Goal: Information Seeking & Learning: Find specific page/section

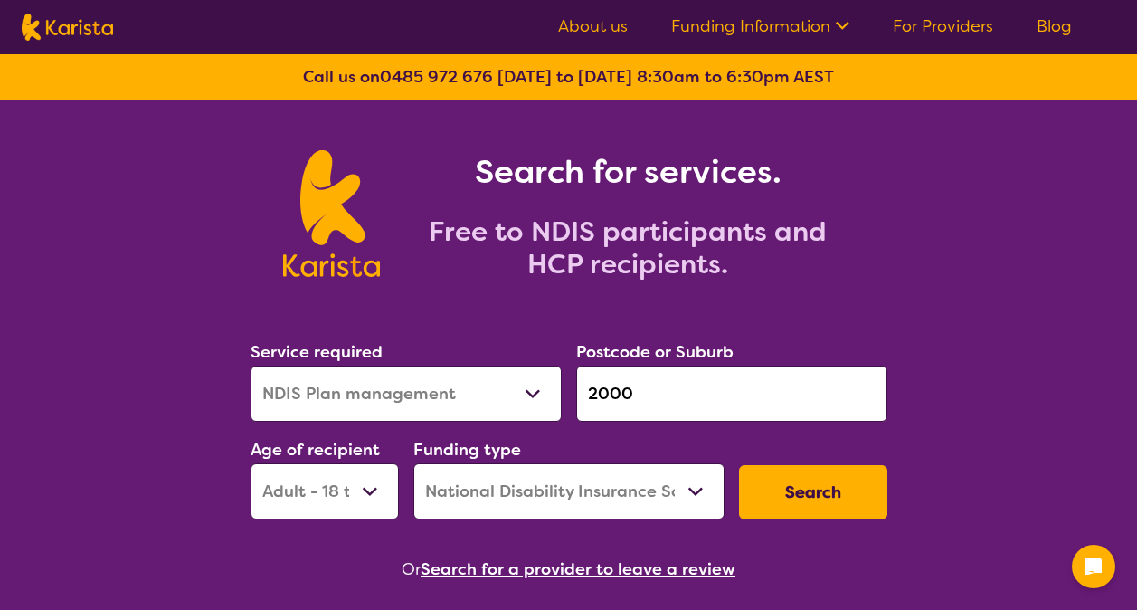
select select "NDIS Plan management"
select select "AD"
select select "NDIS"
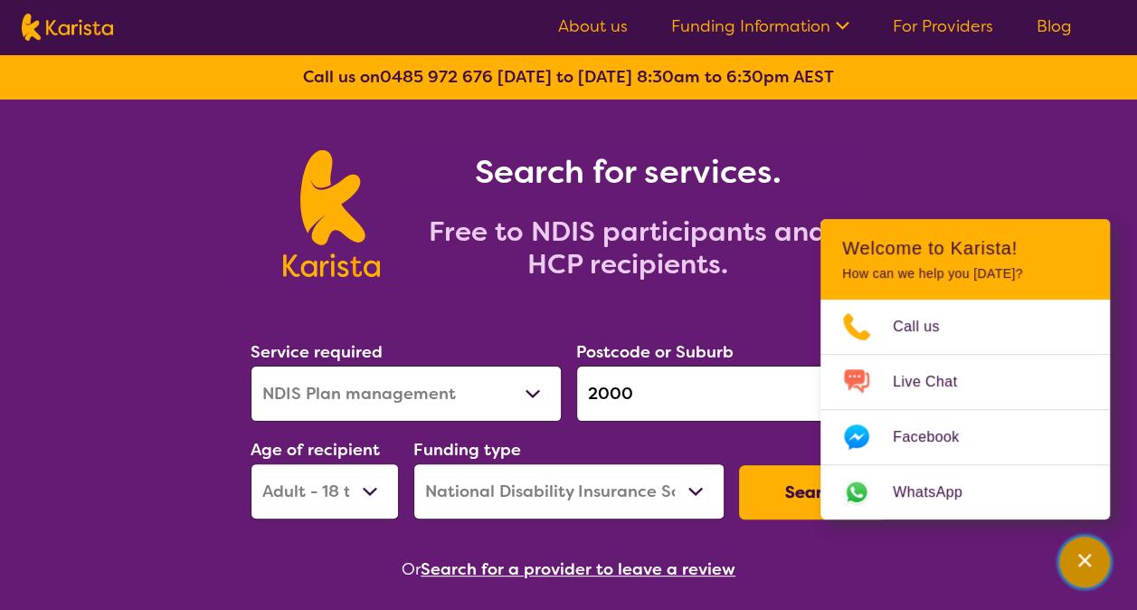
click at [1093, 561] on div "Channel Menu" at bounding box center [1085, 562] width 36 height 40
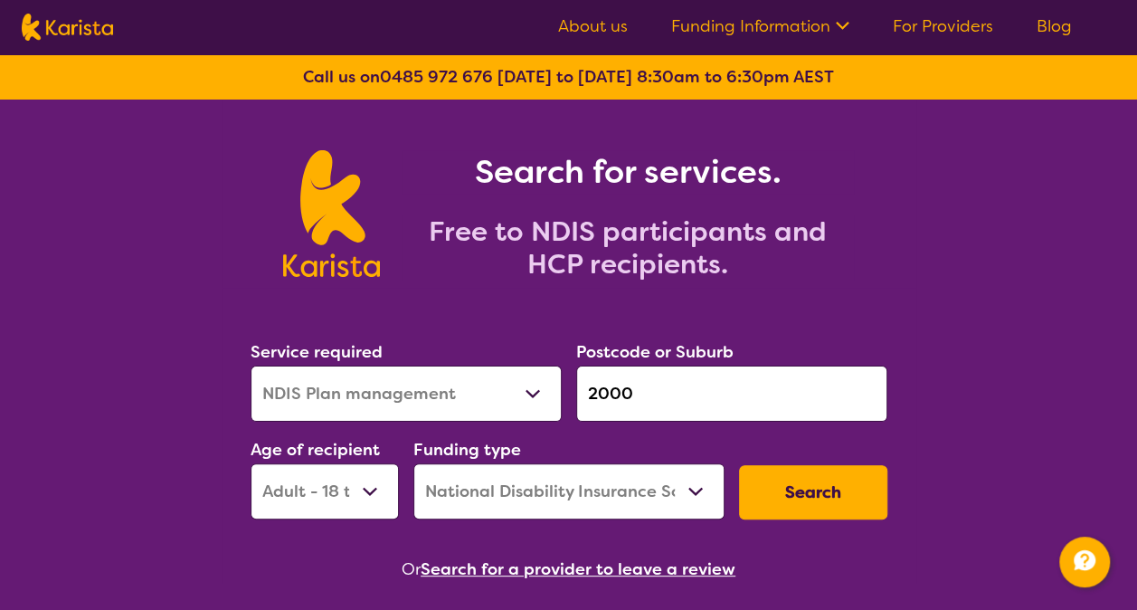
click at [826, 505] on button "Search" at bounding box center [813, 492] width 148 height 54
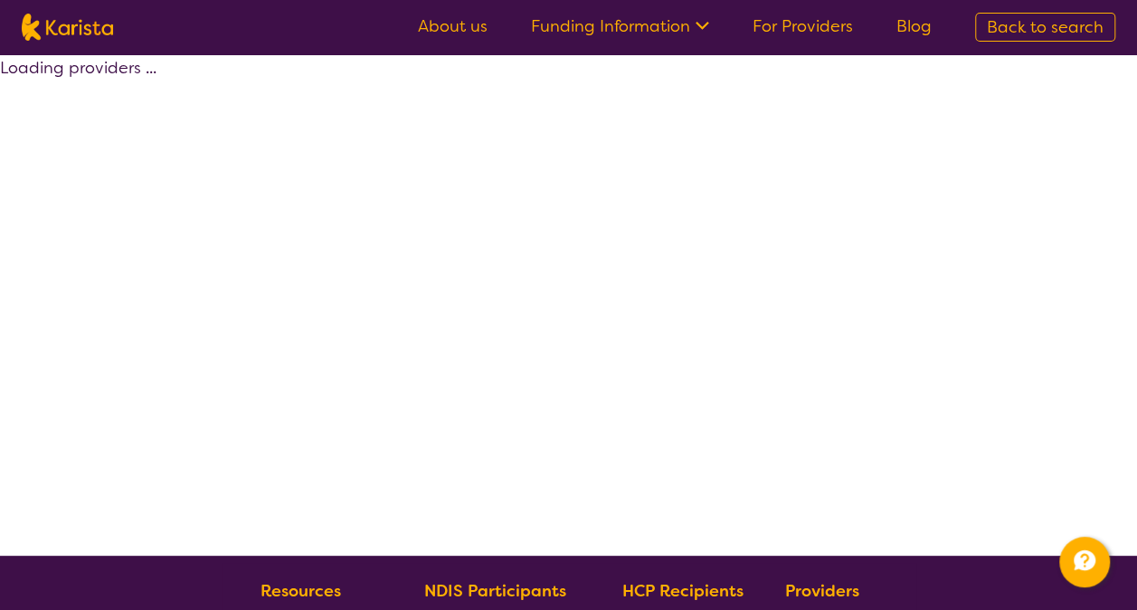
select select "by_score"
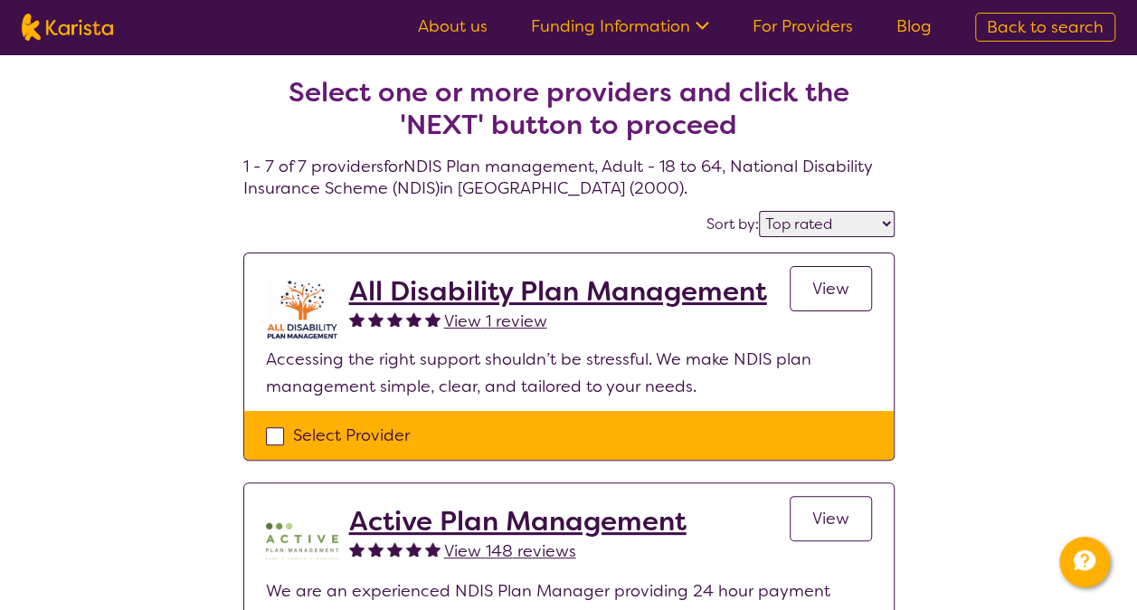
click at [679, 292] on h2 "All Disability Plan Management" at bounding box center [558, 291] width 418 height 33
